Goal: Task Accomplishment & Management: Complete application form

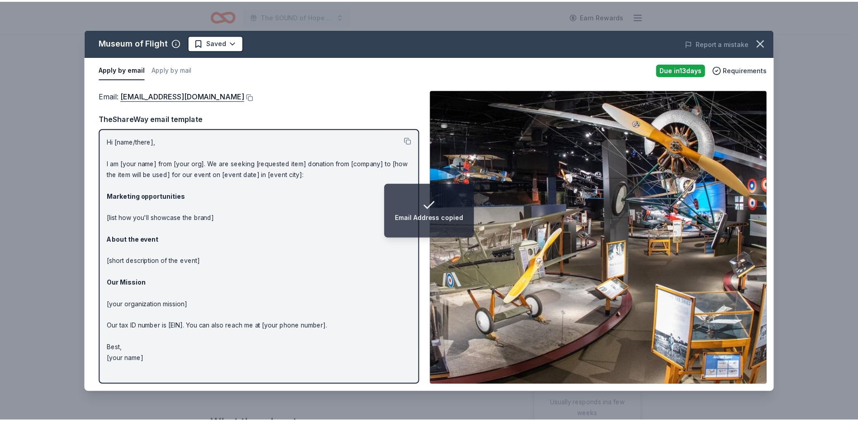
scroll to position [136, 0]
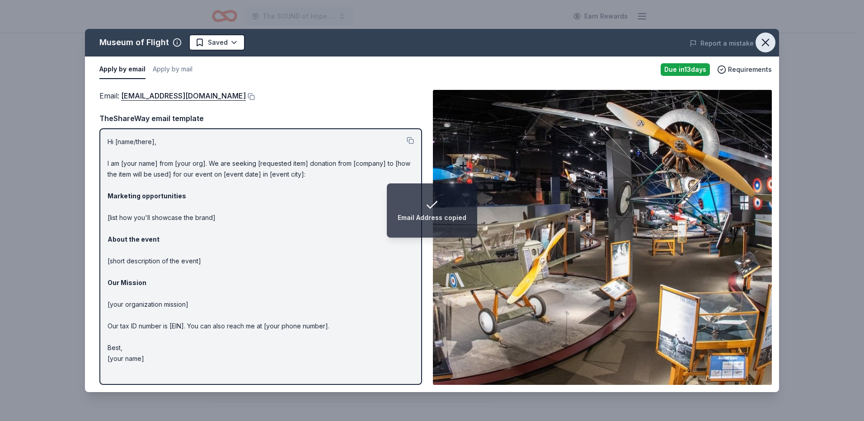
click at [766, 40] on icon "button" at bounding box center [766, 42] width 13 height 13
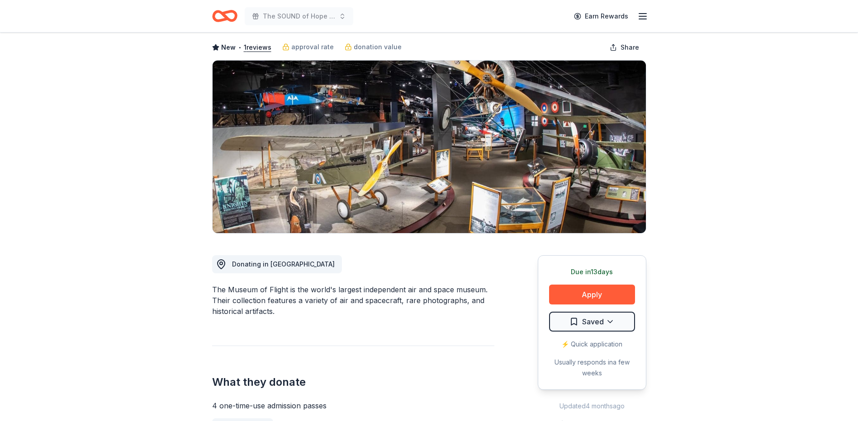
scroll to position [0, 0]
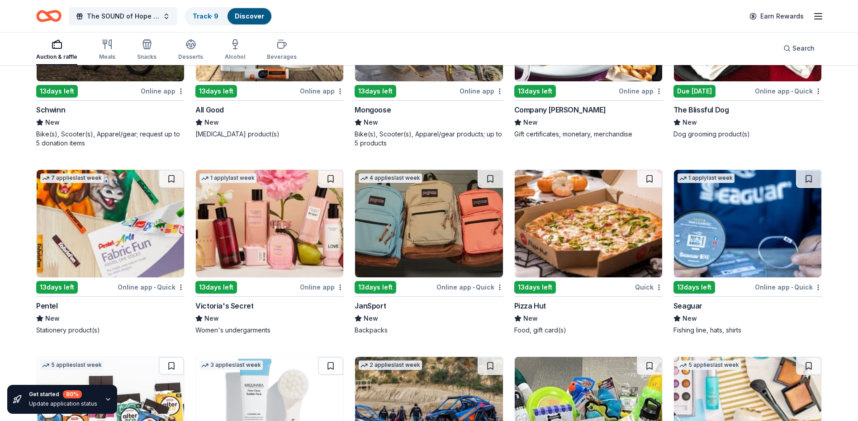
scroll to position [4921, 0]
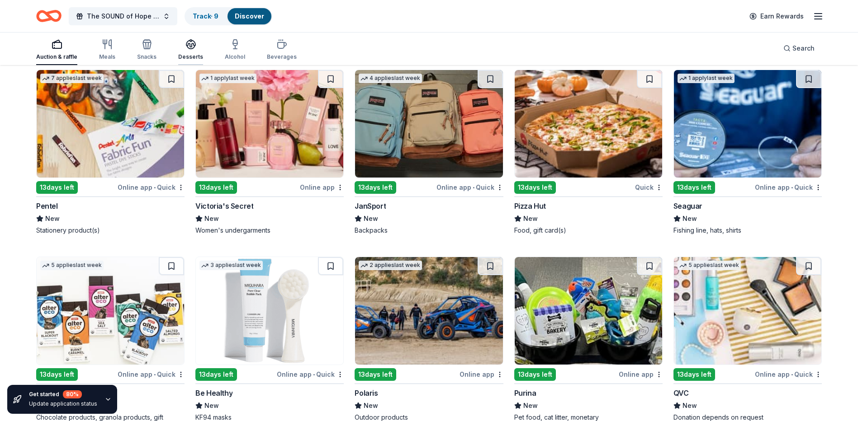
click at [193, 49] on icon "button" at bounding box center [190, 44] width 11 height 11
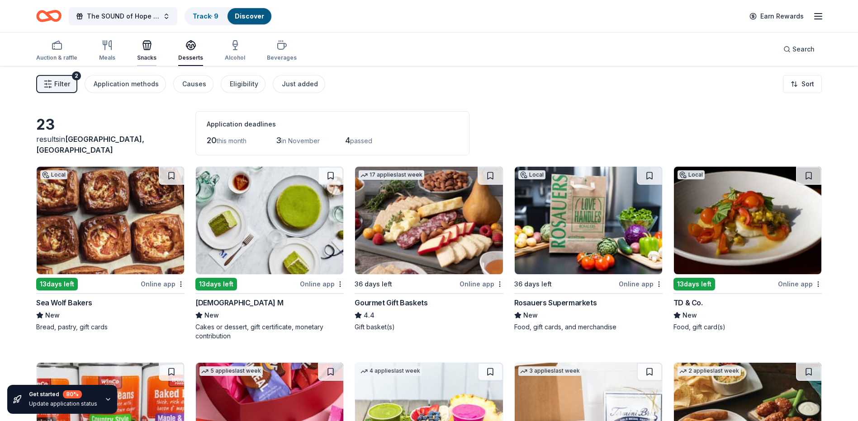
click at [145, 52] on div "Snacks" at bounding box center [146, 51] width 19 height 22
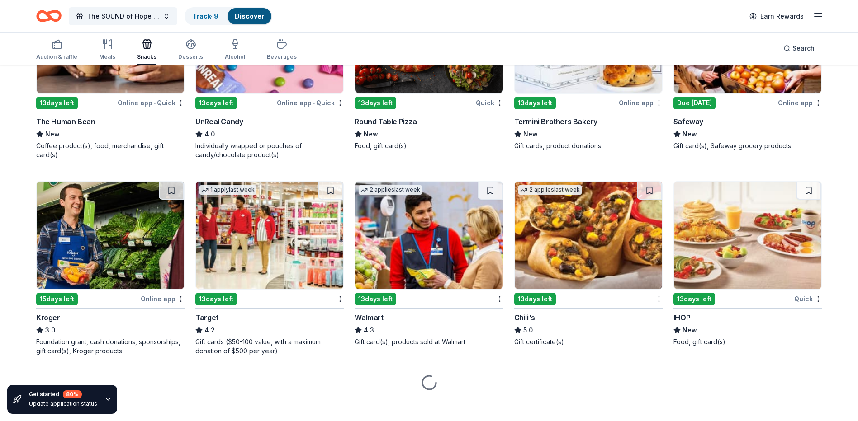
scroll to position [562, 0]
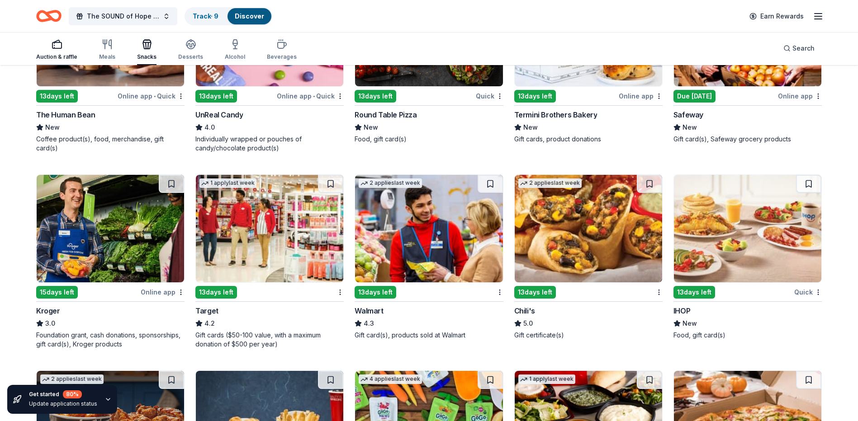
click at [64, 52] on div "Auction & raffle" at bounding box center [56, 50] width 41 height 22
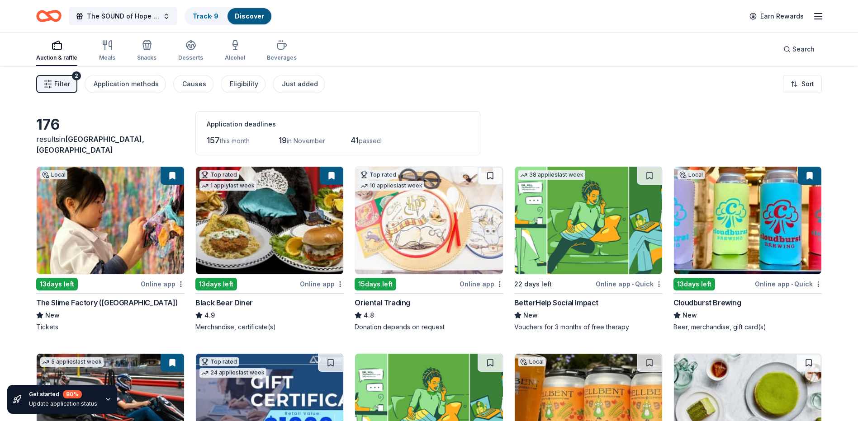
click at [70, 78] on button "Filter 2" at bounding box center [56, 84] width 41 height 18
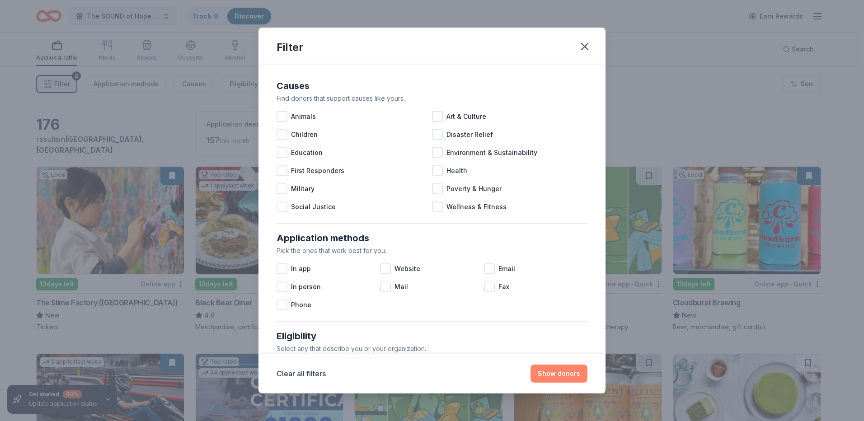
drag, startPoint x: 562, startPoint y: 373, endPoint x: 539, endPoint y: 373, distance: 23.1
click at [560, 373] on button "Show donors" at bounding box center [559, 374] width 57 height 18
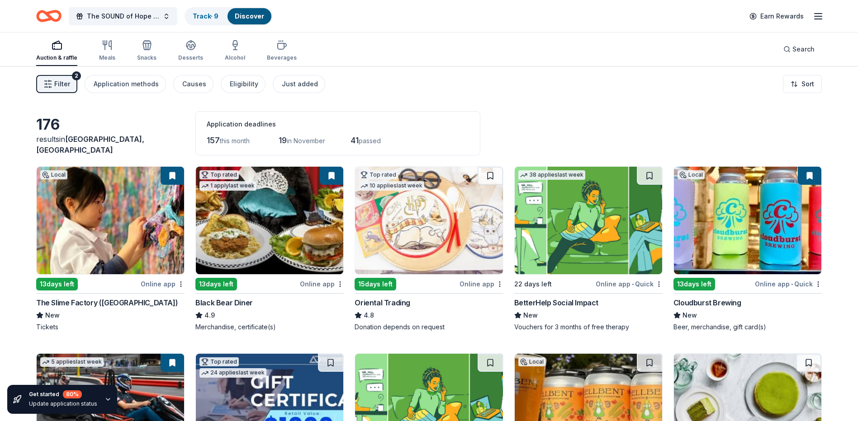
click at [303, 235] on img at bounding box center [269, 221] width 147 height 108
click at [137, 227] on img at bounding box center [110, 221] width 147 height 108
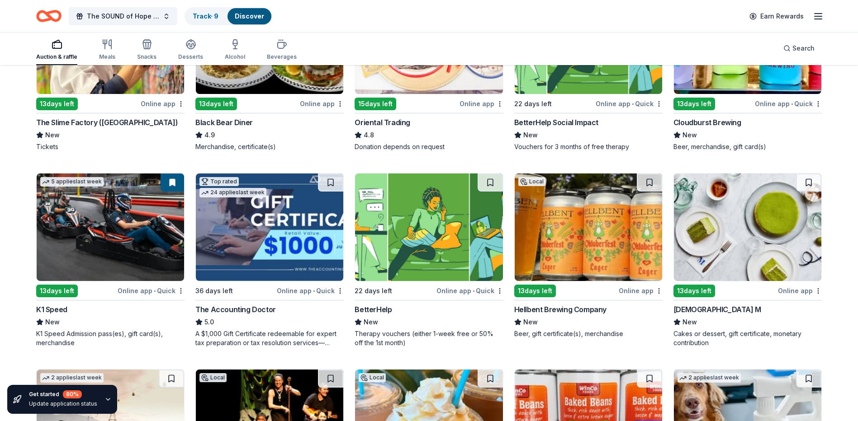
scroll to position [181, 0]
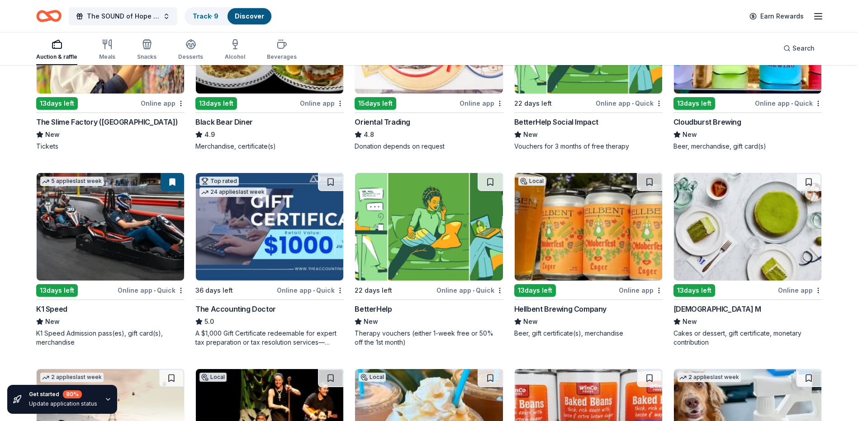
click at [693, 236] on img at bounding box center [747, 227] width 147 height 108
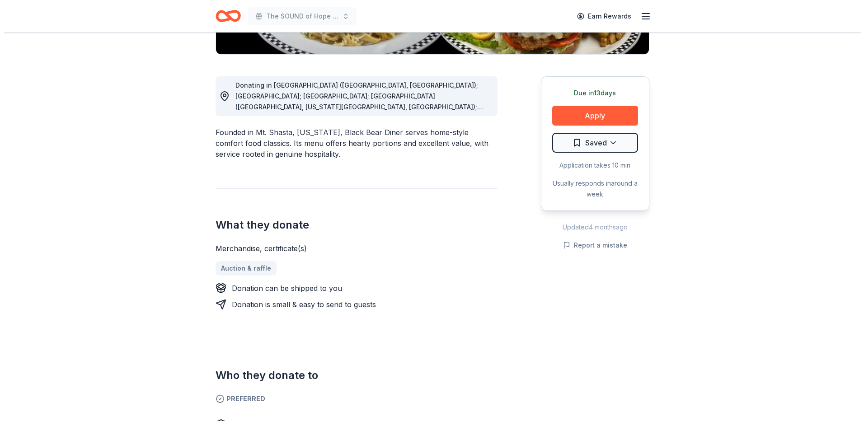
scroll to position [226, 0]
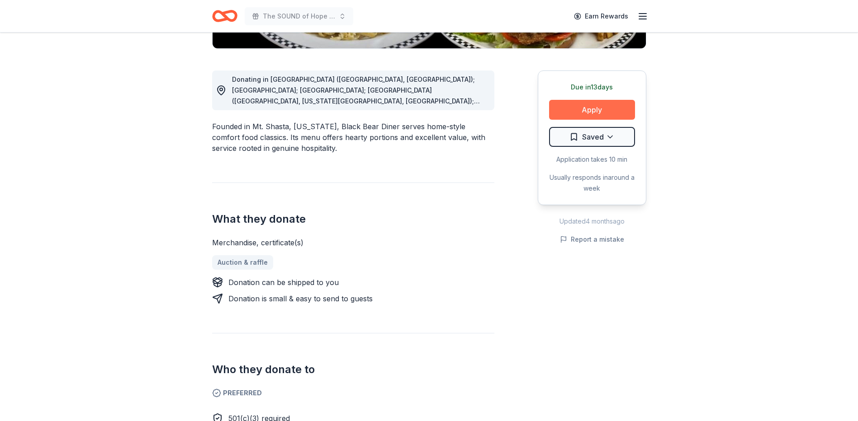
click at [587, 109] on button "Apply" at bounding box center [592, 110] width 86 height 20
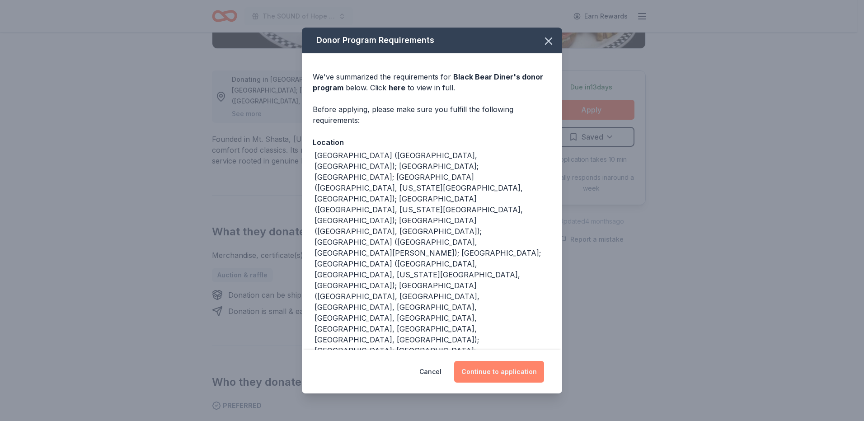
click at [501, 361] on button "Continue to application" at bounding box center [499, 372] width 90 height 22
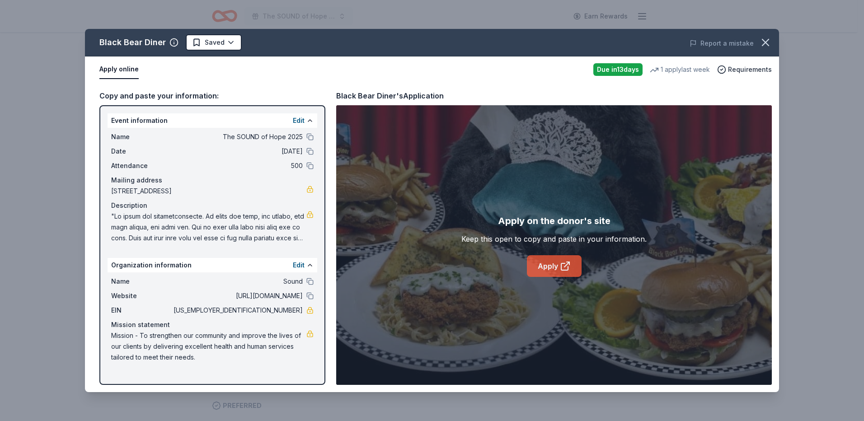
click at [537, 274] on link "Apply" at bounding box center [554, 266] width 55 height 22
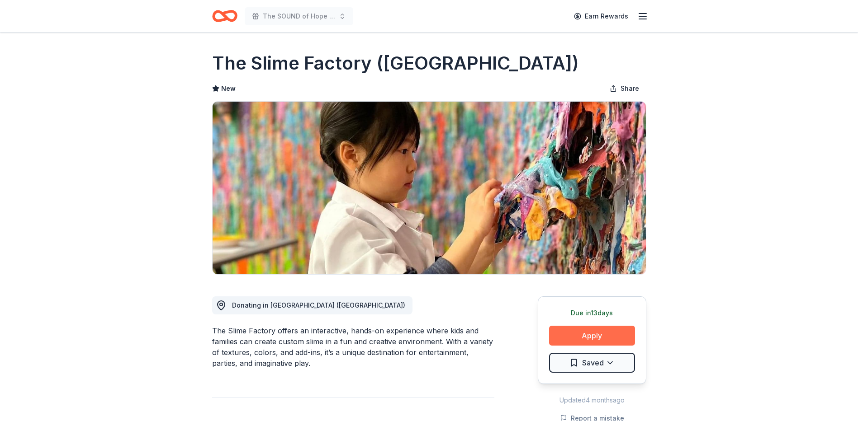
click at [595, 336] on button "Apply" at bounding box center [592, 336] width 86 height 20
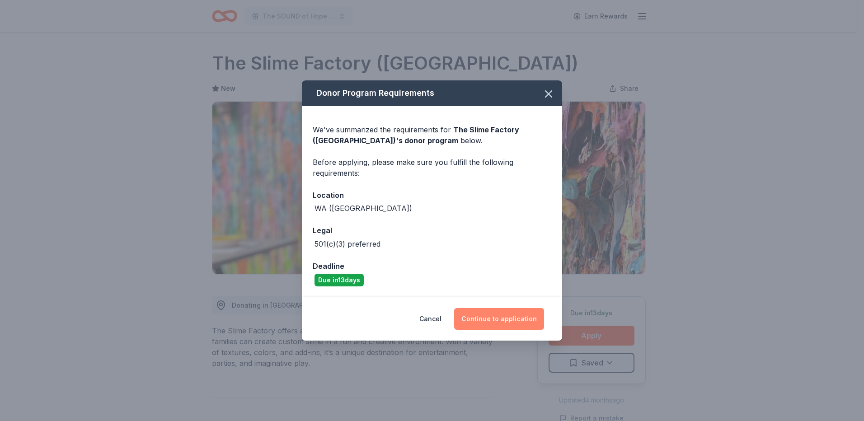
click at [508, 312] on button "Continue to application" at bounding box center [499, 319] width 90 height 22
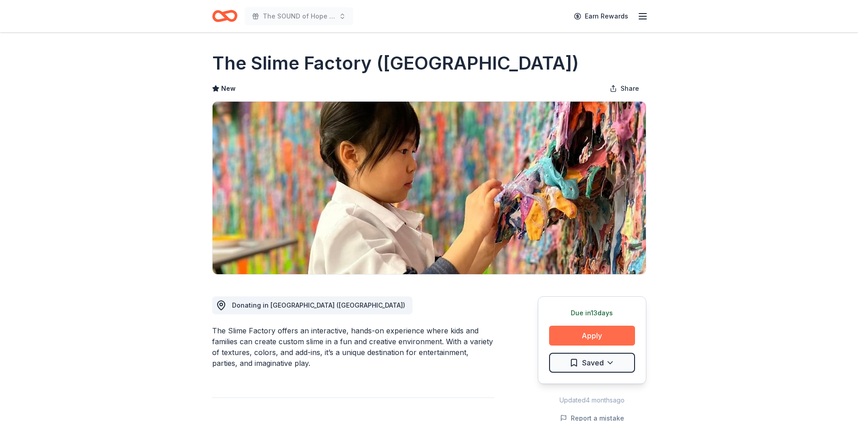
click at [575, 332] on button "Apply" at bounding box center [592, 336] width 86 height 20
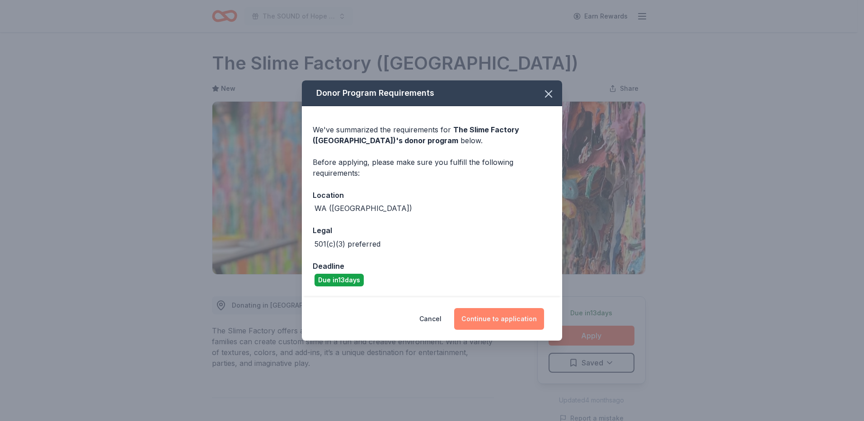
click at [507, 325] on button "Continue to application" at bounding box center [499, 319] width 90 height 22
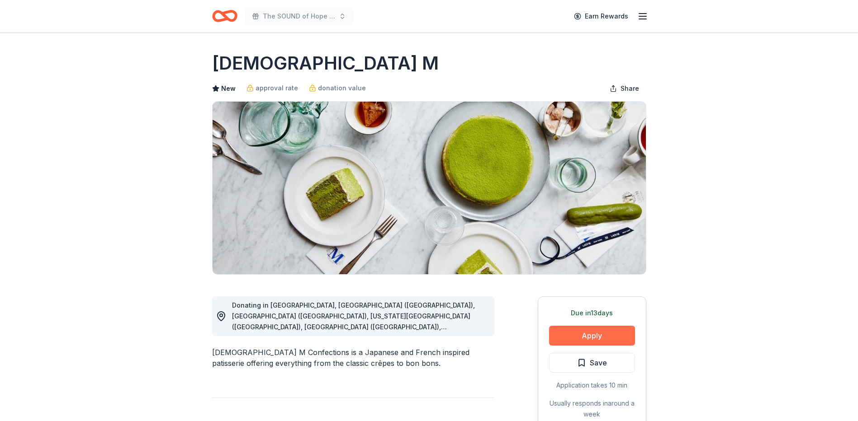
click at [602, 331] on button "Apply" at bounding box center [592, 336] width 86 height 20
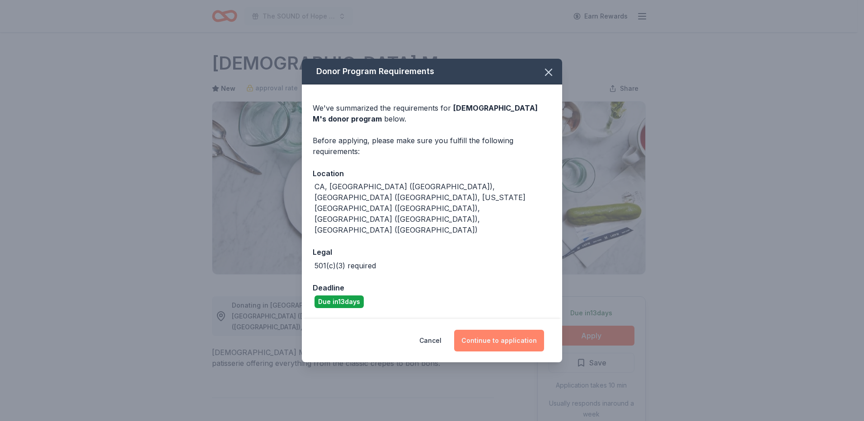
click at [511, 330] on button "Continue to application" at bounding box center [499, 341] width 90 height 22
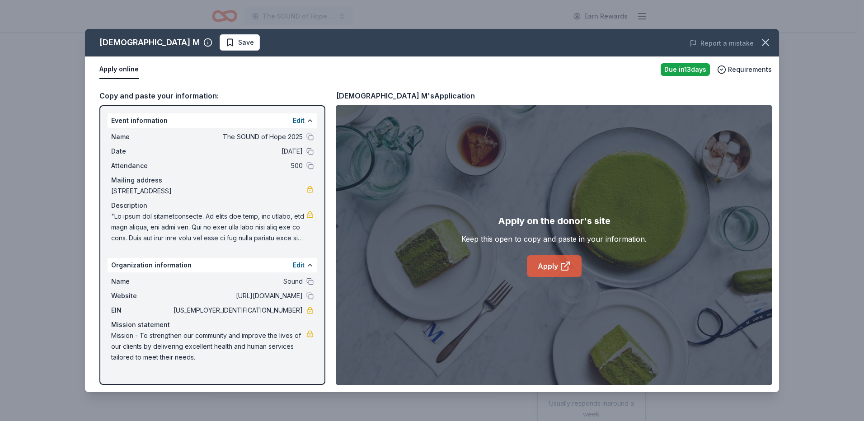
click at [539, 270] on link "Apply" at bounding box center [554, 266] width 55 height 22
click at [774, 36] on button "button" at bounding box center [766, 43] width 20 height 20
